Goal: Information Seeking & Learning: Understand process/instructions

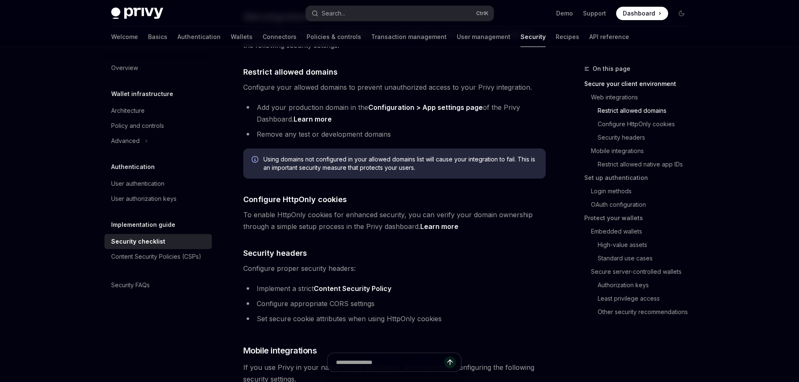
scroll to position [294, 0]
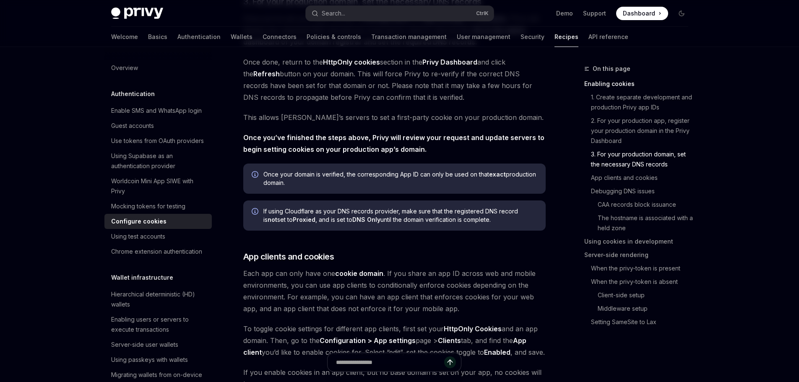
scroll to position [629, 0]
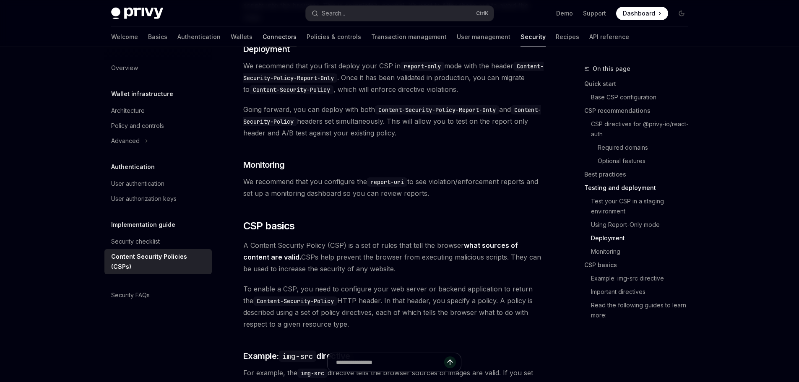
click at [263, 35] on link "Connectors" at bounding box center [280, 37] width 34 height 20
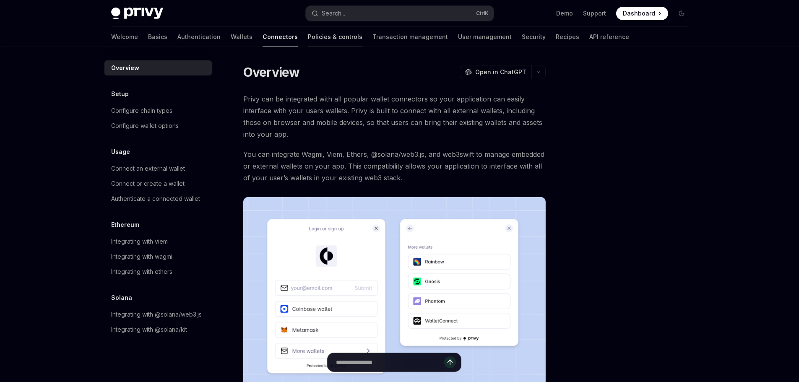
click at [308, 37] on link "Policies & controls" at bounding box center [335, 37] width 55 height 20
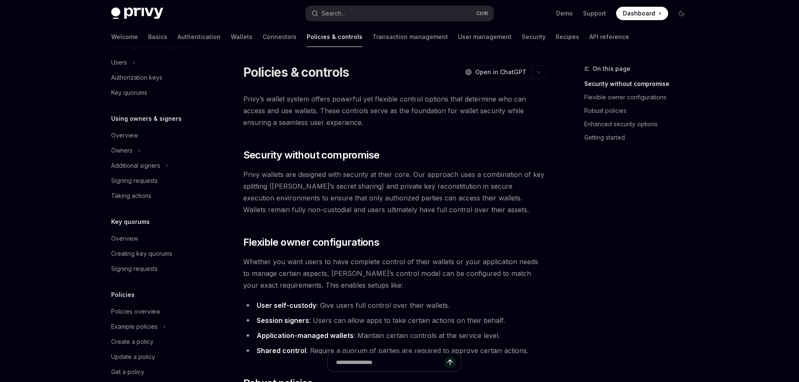
scroll to position [209, 0]
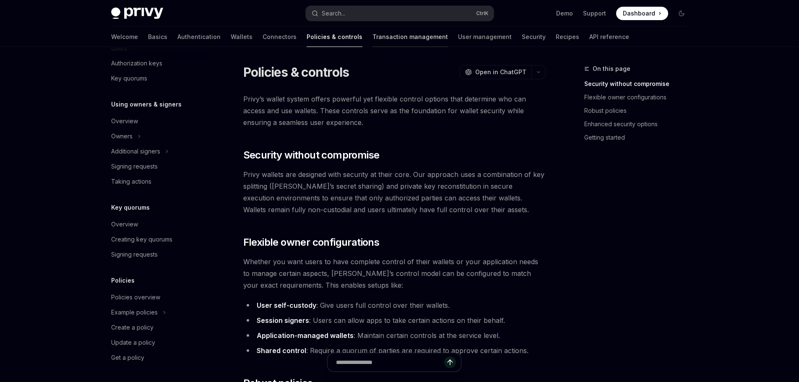
click at [373, 39] on link "Transaction management" at bounding box center [411, 37] width 76 height 20
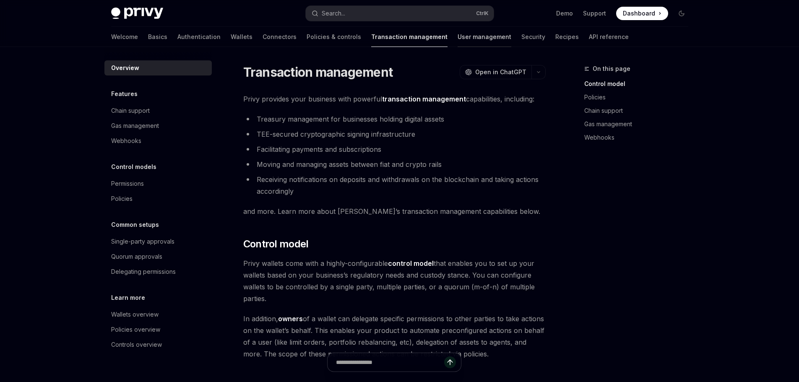
click at [458, 38] on link "User management" at bounding box center [485, 37] width 54 height 20
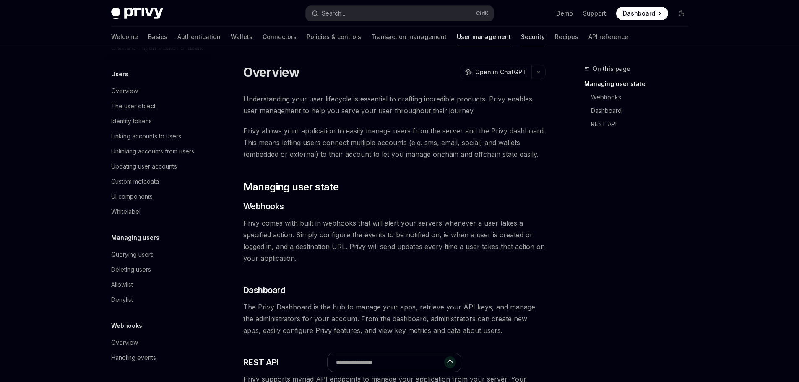
click at [521, 37] on link "Security" at bounding box center [533, 37] width 24 height 20
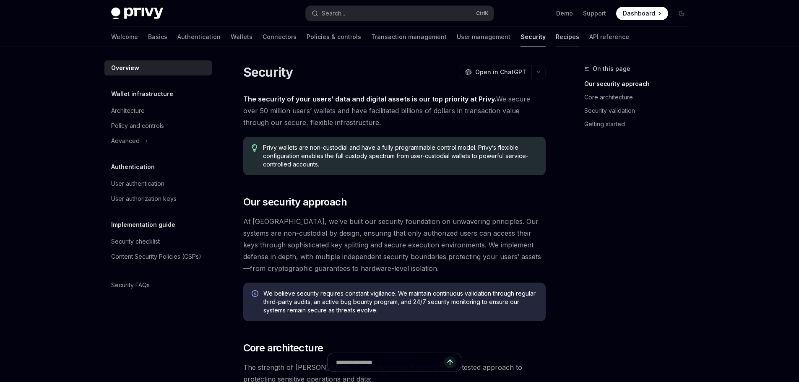
click at [556, 39] on link "Recipes" at bounding box center [567, 37] width 23 height 20
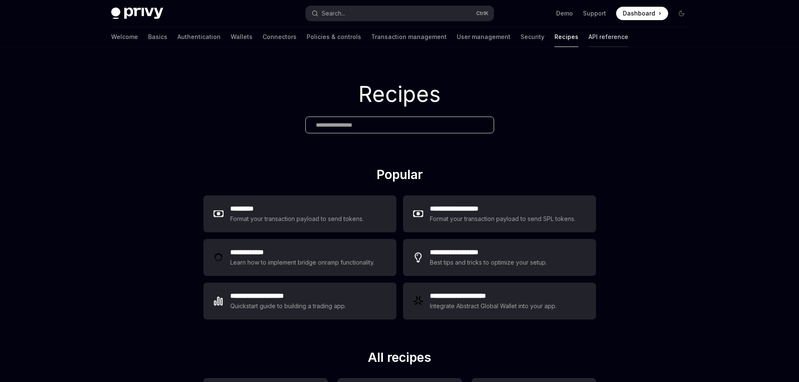
click at [589, 42] on link "API reference" at bounding box center [609, 37] width 40 height 20
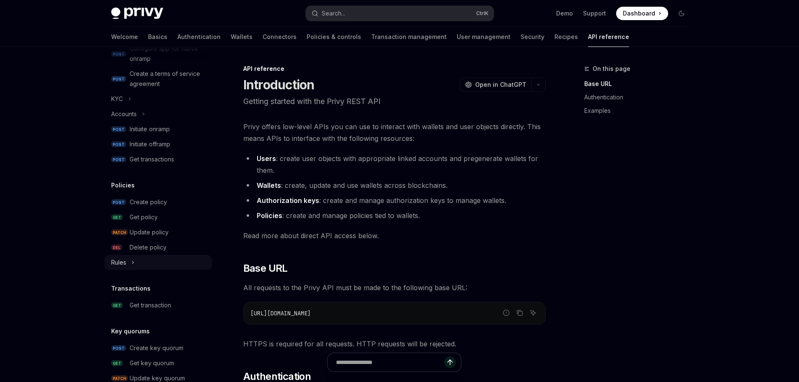
scroll to position [336, 0]
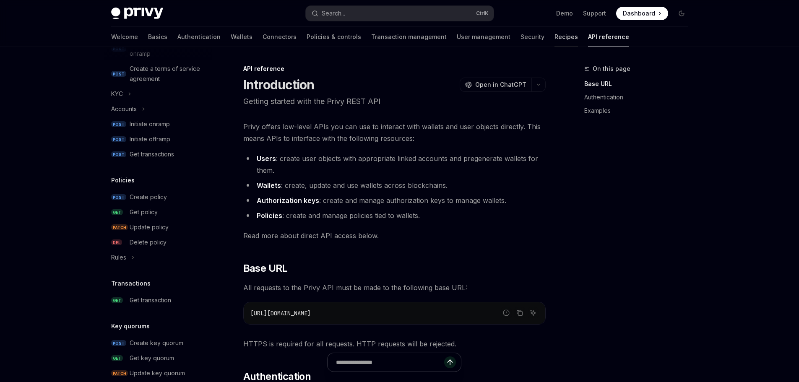
click at [555, 36] on link "Recipes" at bounding box center [566, 37] width 23 height 20
type textarea "*"
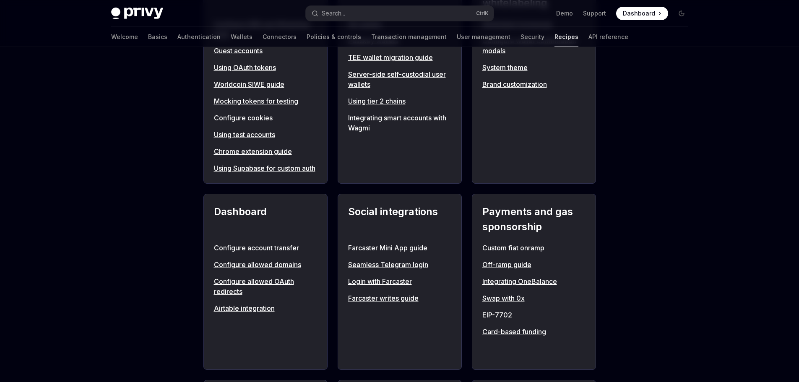
scroll to position [420, 0]
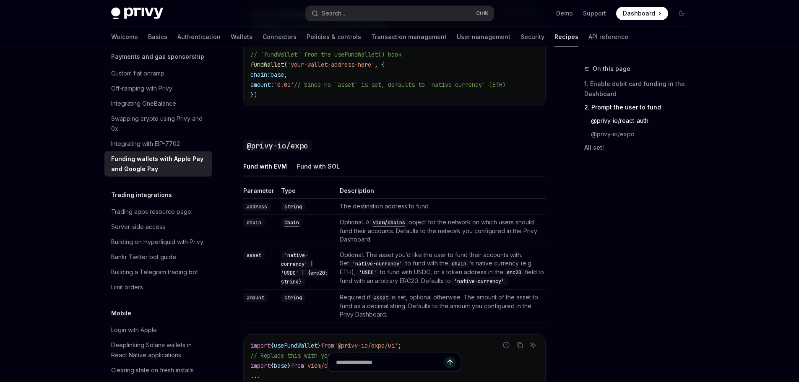
scroll to position [839, 0]
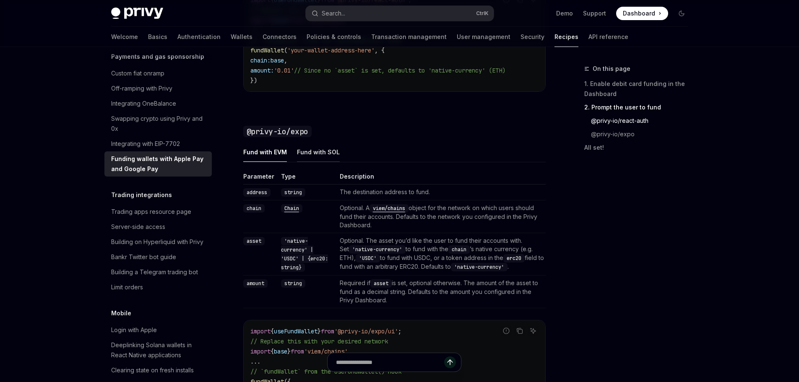
click at [317, 155] on div "Fund with SOL" at bounding box center [318, 152] width 43 height 20
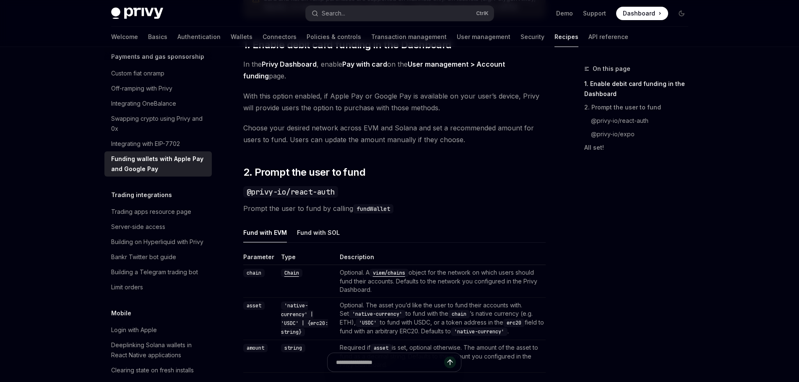
scroll to position [462, 0]
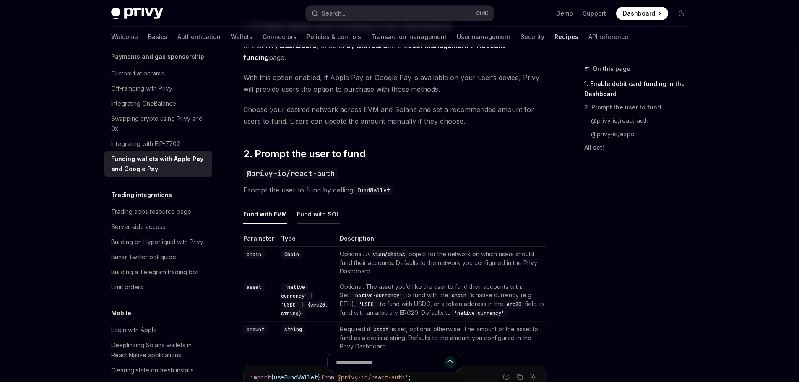
click at [323, 219] on div "Fund with SOL" at bounding box center [318, 214] width 43 height 20
type textarea "*"
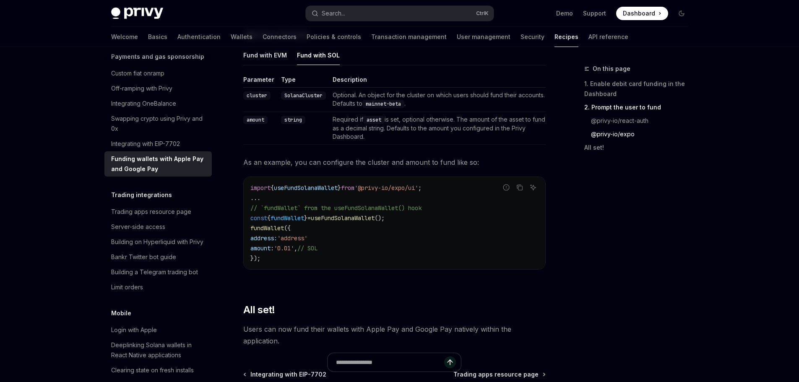
scroll to position [881, 0]
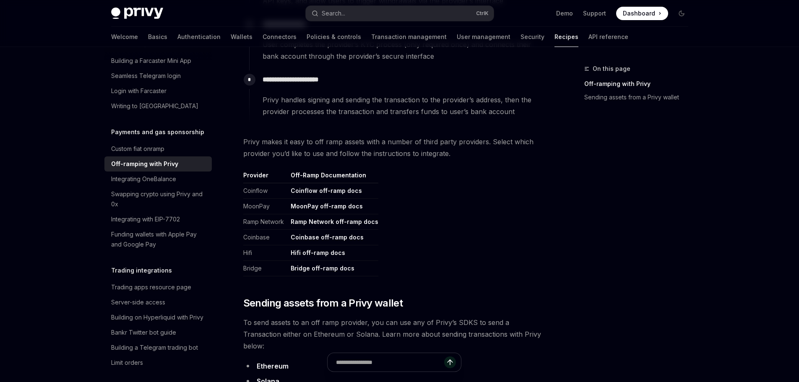
scroll to position [336, 0]
